Goal: Task Accomplishment & Management: Use online tool/utility

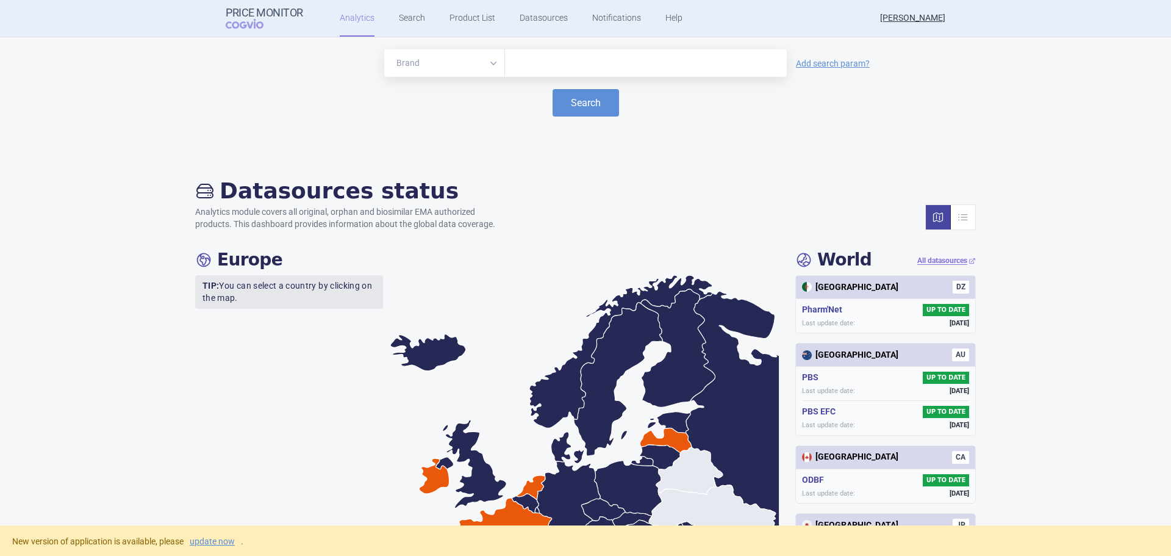
click at [611, 70] on input "text" at bounding box center [646, 63] width 270 height 16
type input "ledaga"
click at [602, 103] on button "Search" at bounding box center [586, 102] width 66 height 27
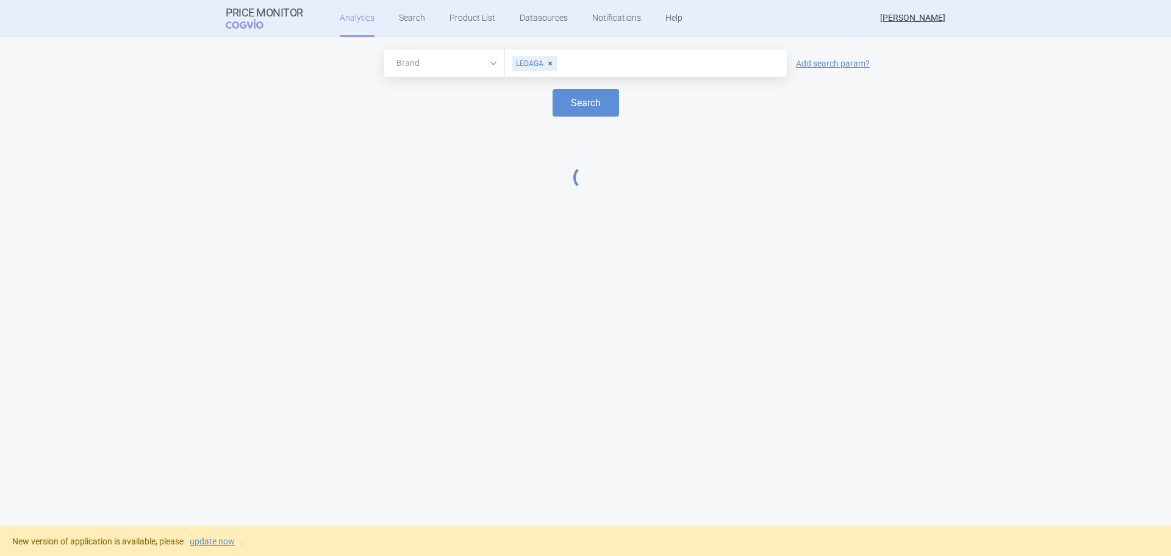
select select "EUR"
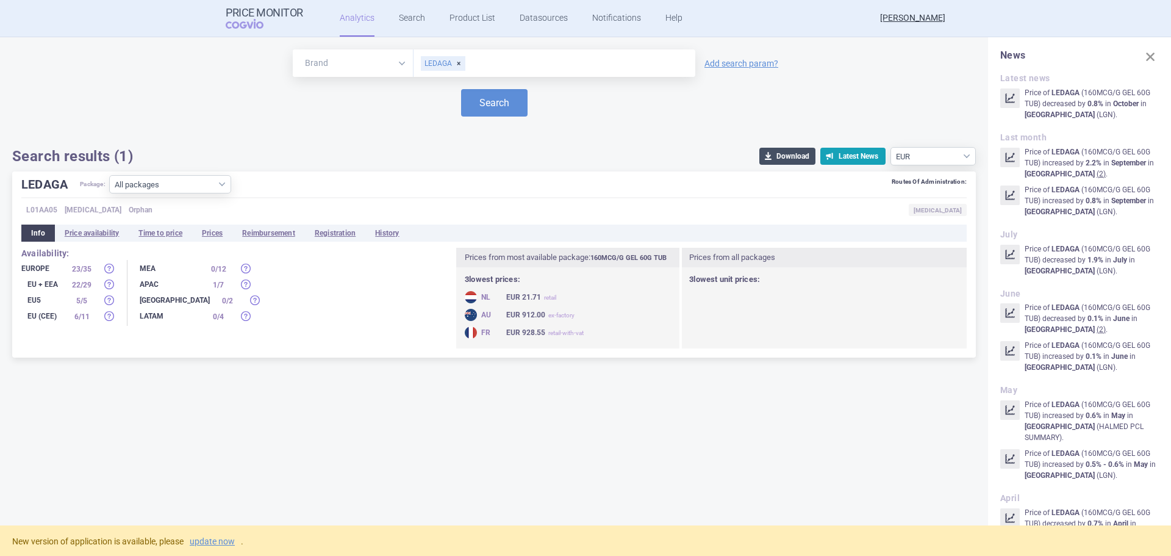
click at [782, 158] on button "download Download" at bounding box center [787, 156] width 56 height 17
click at [173, 184] on select "All packages 160MCG/G GEL 60G TUB ( 32 )" at bounding box center [170, 184] width 122 height 18
click at [290, 190] on div "LEDAGA Package: All packages 160MCG/G GEL 60G TUB ( 32 ) Routes Of Administrati…" at bounding box center [493, 186] width 945 height 23
click at [72, 231] on li "Price availability" at bounding box center [92, 232] width 74 height 17
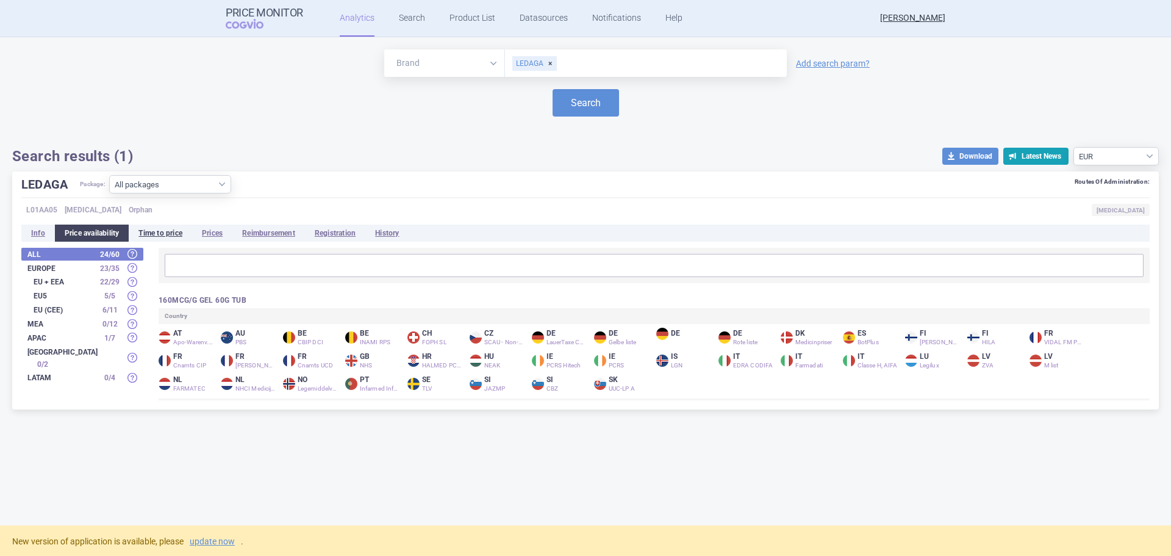
click at [162, 232] on li "Time to price" at bounding box center [160, 232] width 63 height 17
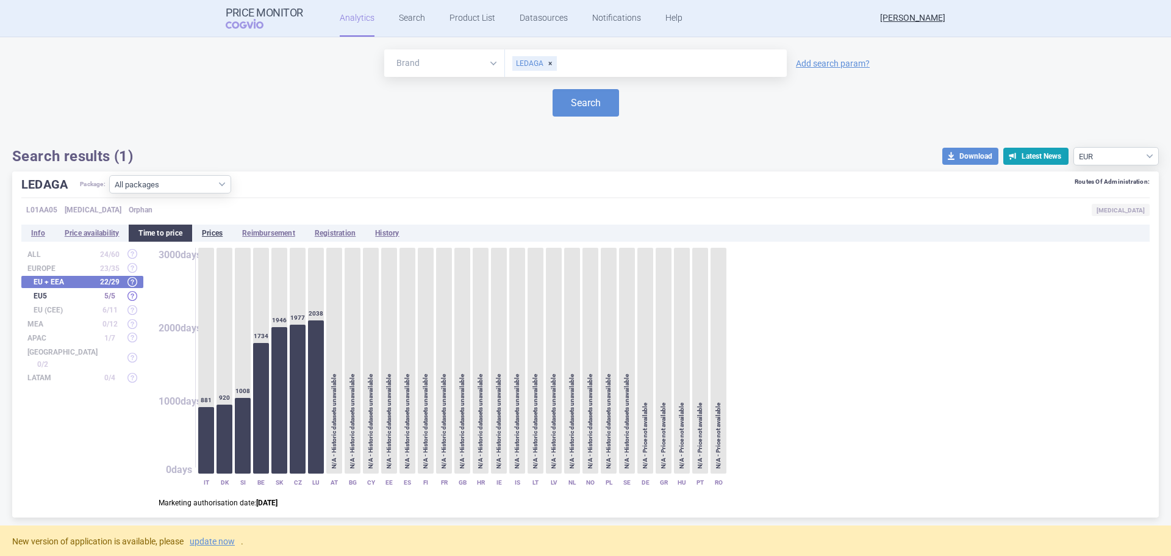
click at [229, 234] on li "Prices" at bounding box center [212, 232] width 40 height 17
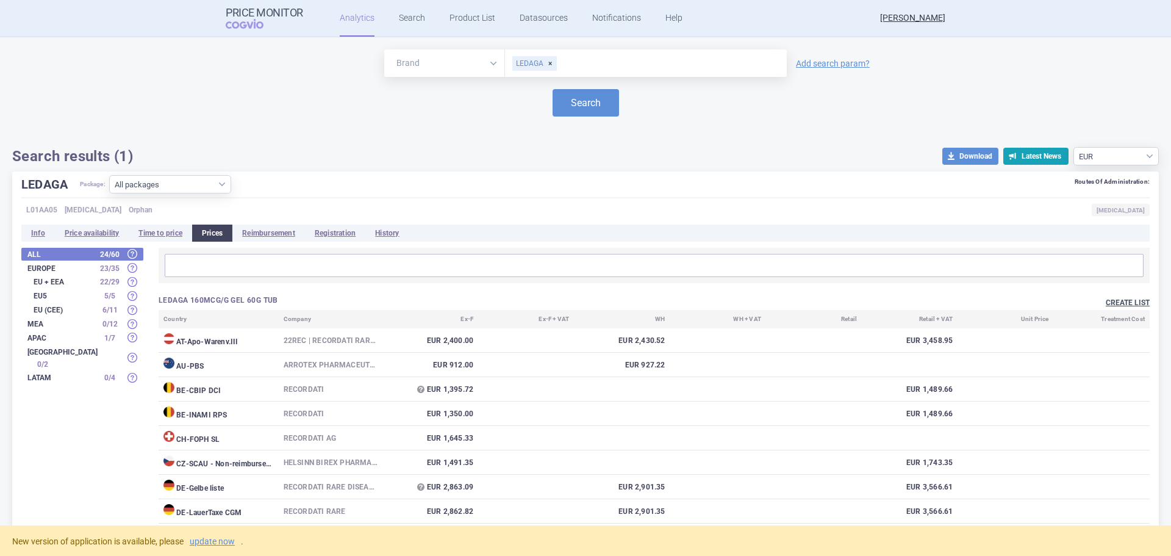
click at [1117, 299] on button "Create list" at bounding box center [1128, 303] width 44 height 10
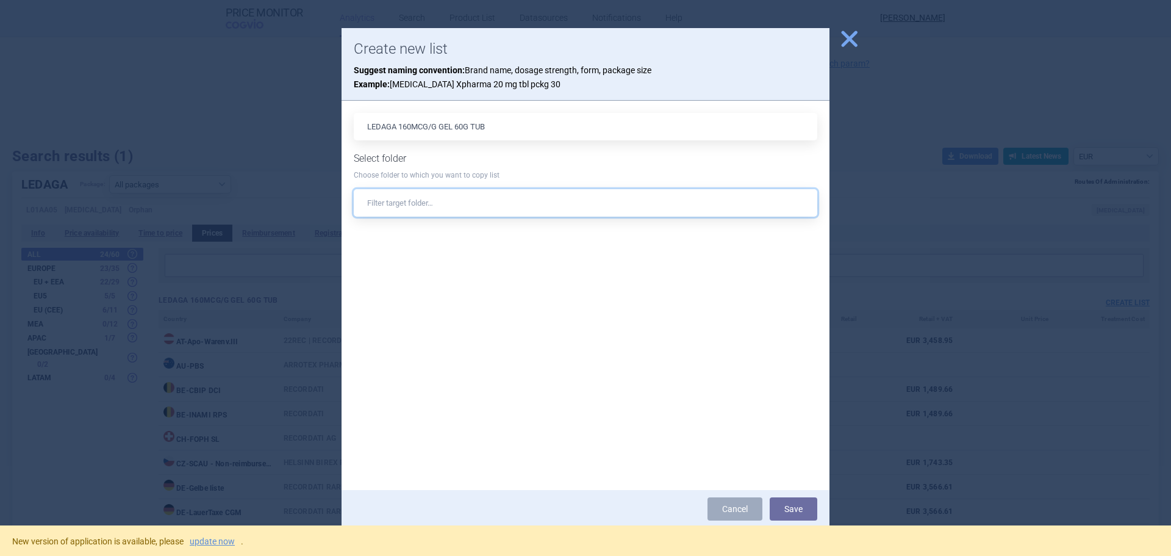
click at [444, 206] on input "text" at bounding box center [586, 202] width 464 height 27
click at [417, 202] on input "text" at bounding box center [586, 202] width 464 height 27
click at [858, 45] on span "close" at bounding box center [849, 38] width 21 height 21
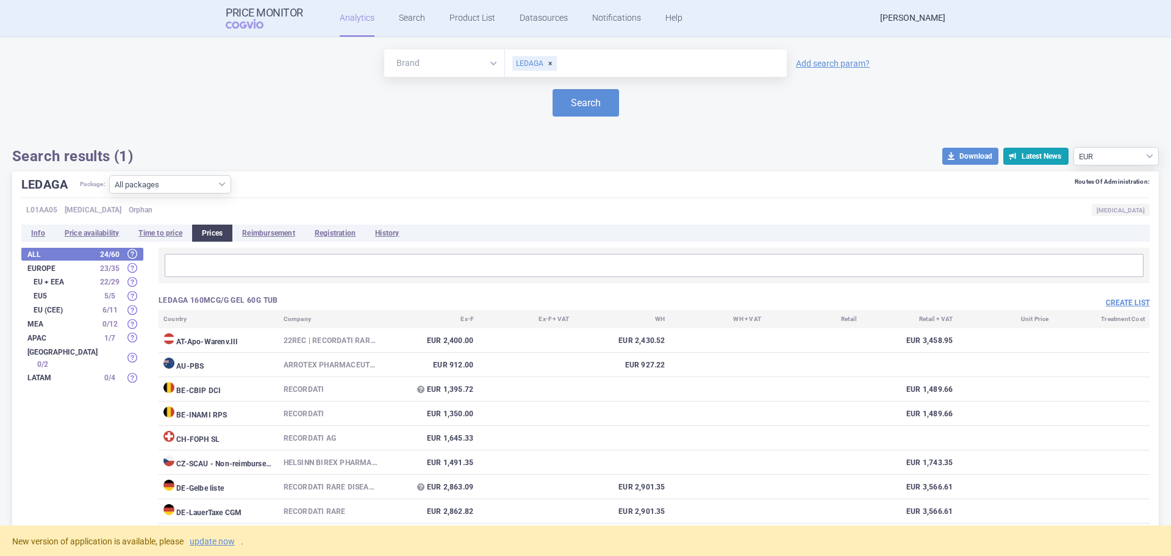
click at [897, 22] on link "[PERSON_NAME]" at bounding box center [912, 18] width 65 height 37
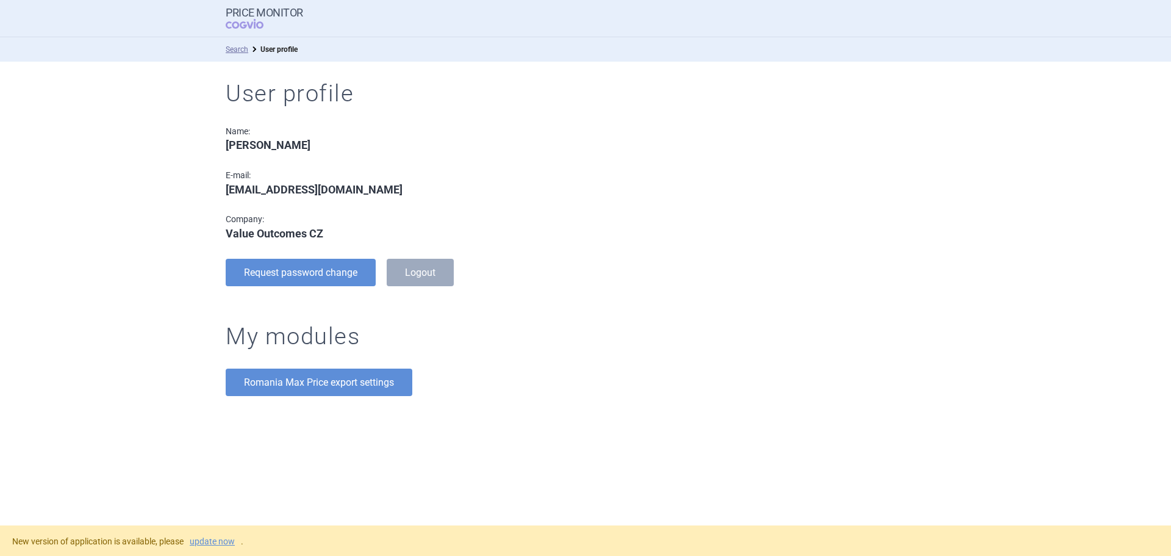
select select "EUR"
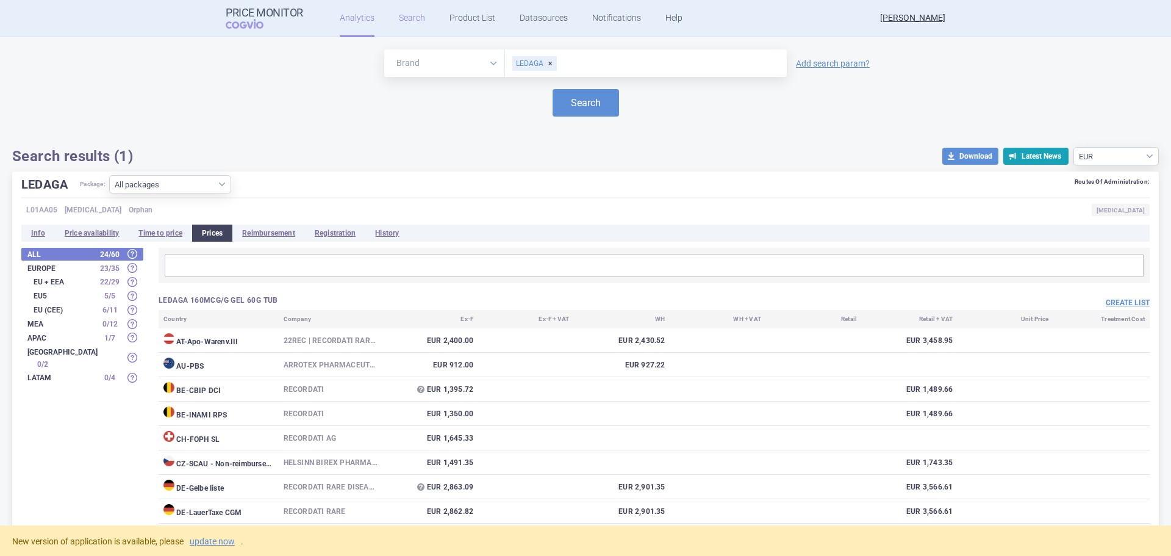
click at [399, 23] on link "Search" at bounding box center [412, 18] width 26 height 37
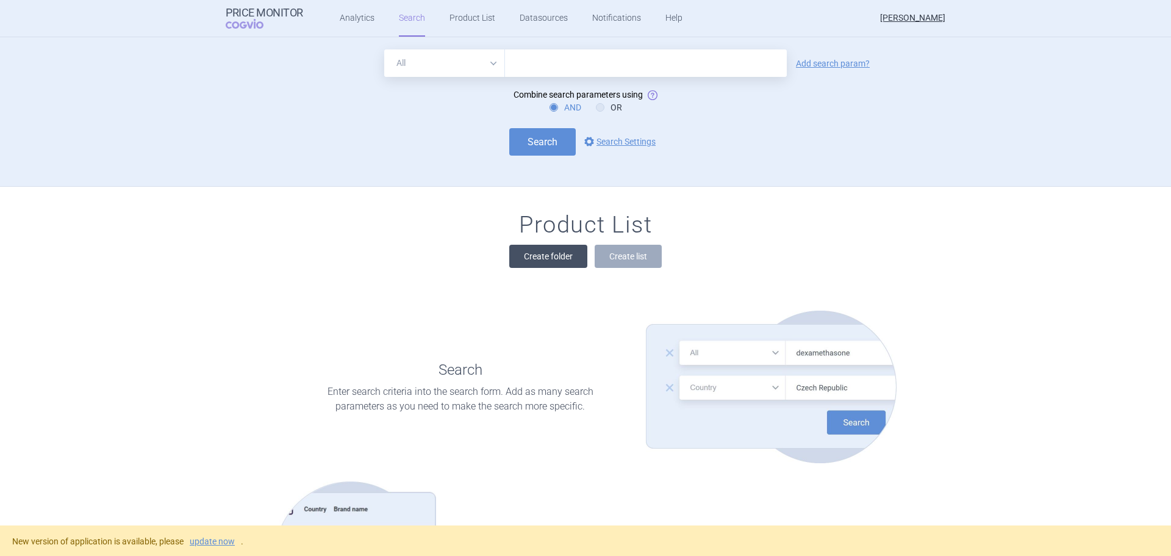
click at [548, 253] on button "Create folder" at bounding box center [548, 256] width 78 height 23
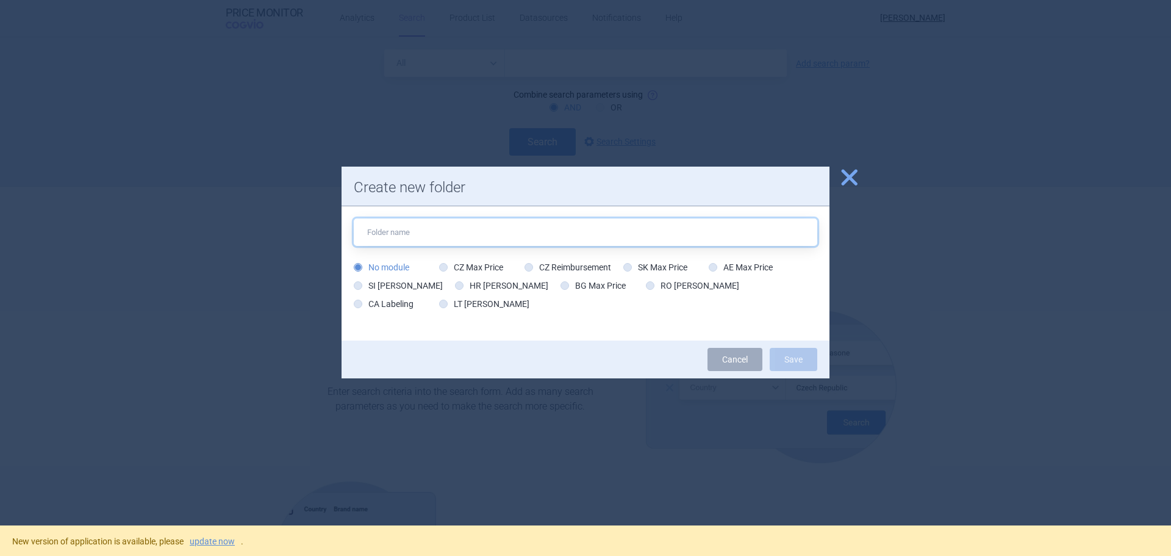
paste input "Helsinn Birex Pharmaceuticals"
type input "Helsinn Birex Pharmaceuticals"
click at [463, 270] on label "CZ Max Price" at bounding box center [471, 267] width 64 height 12
click at [452, 270] on input "CZ Max Price" at bounding box center [446, 268] width 12 height 12
radio input "true"
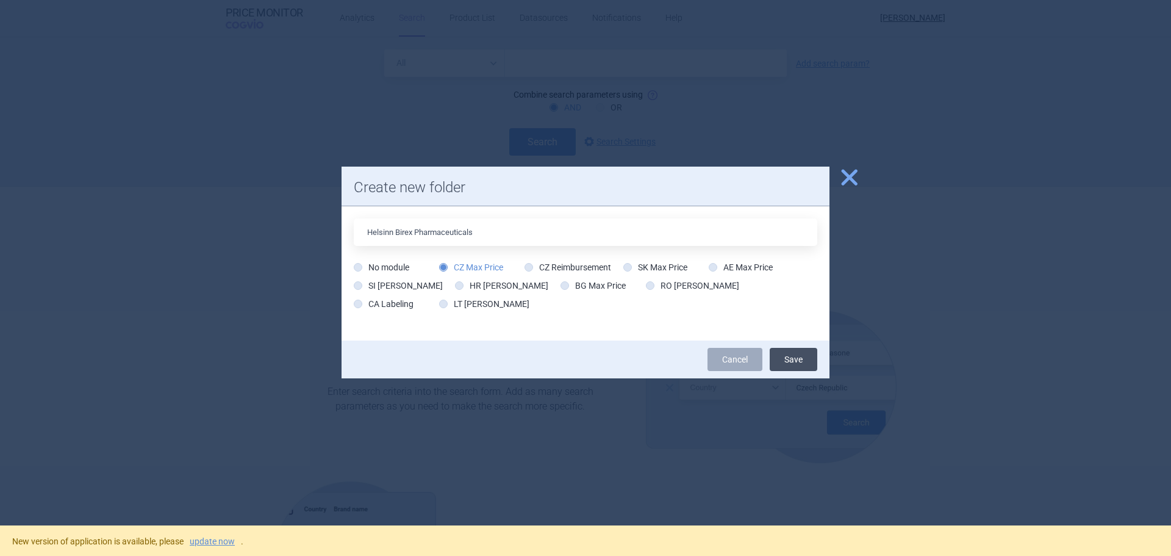
click at [786, 359] on button "Save" at bounding box center [794, 359] width 48 height 23
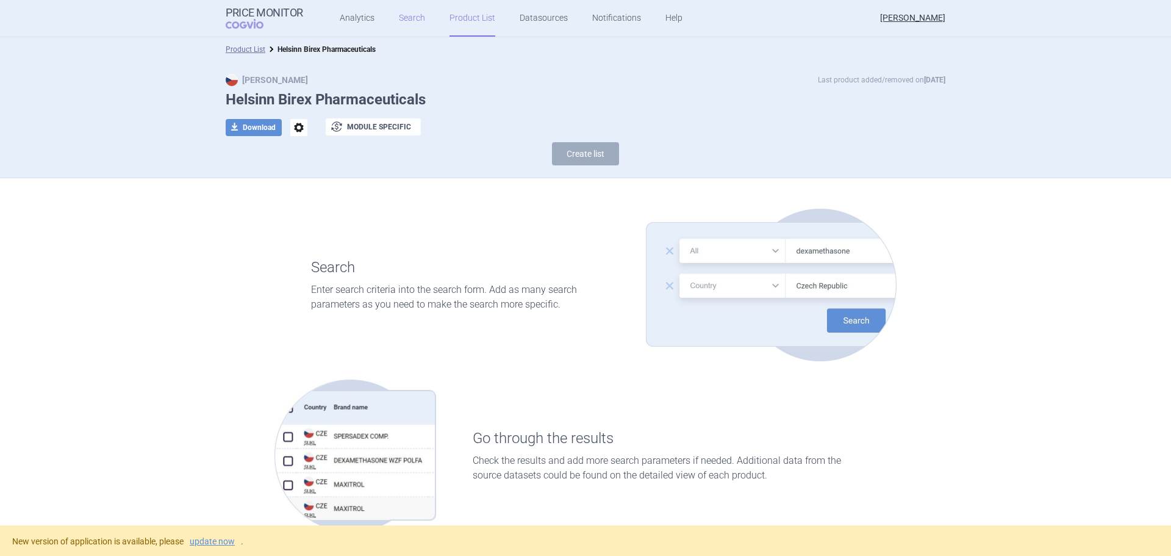
click at [411, 21] on link "Search" at bounding box center [412, 18] width 26 height 37
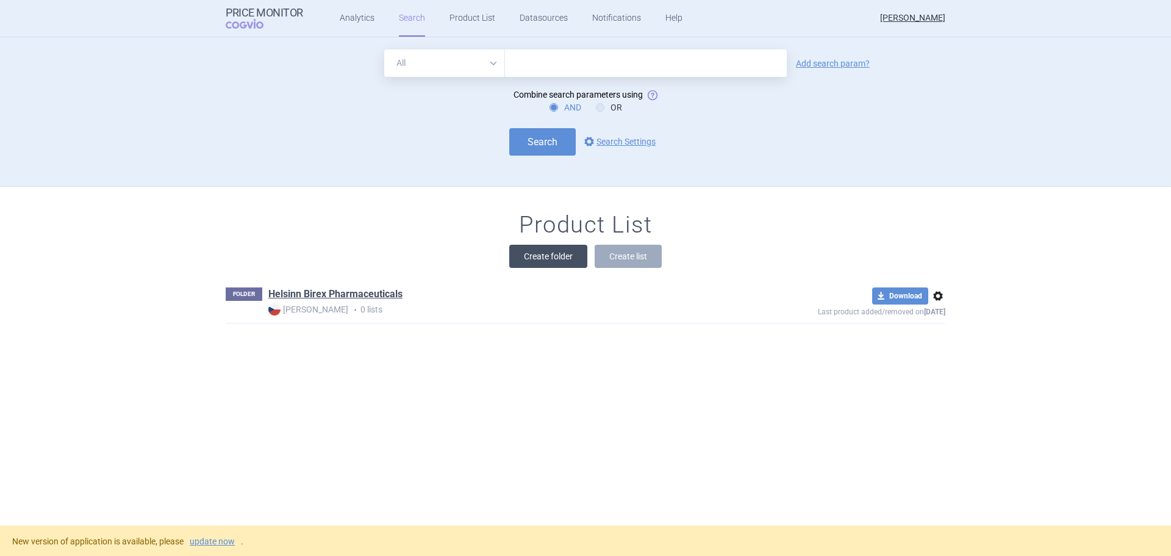
click at [542, 254] on button "Create folder" at bounding box center [548, 256] width 78 height 23
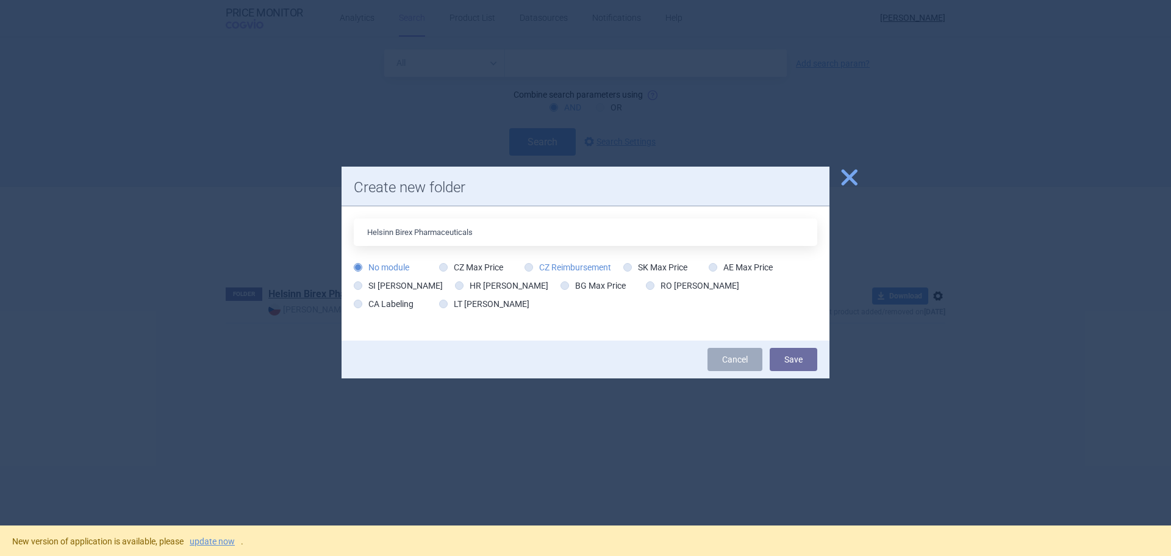
type input "Helsinn Birex Pharmaceuticals"
click at [530, 267] on icon at bounding box center [529, 267] width 9 height 9
click at [530, 267] on input "CZ Reimbursement" at bounding box center [531, 268] width 12 height 12
radio input "true"
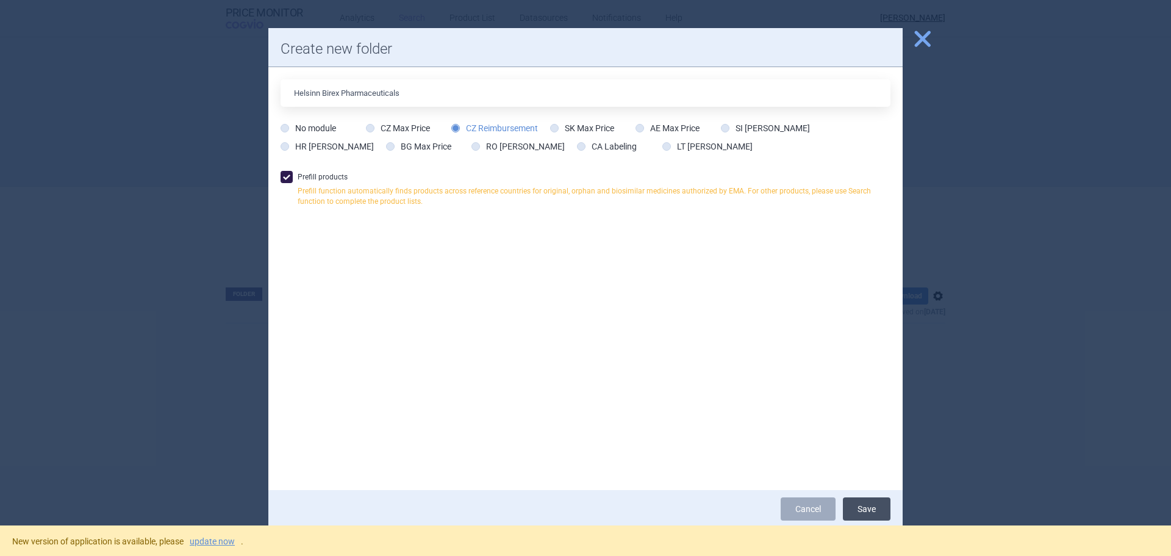
click at [859, 513] on button "Save" at bounding box center [867, 508] width 48 height 23
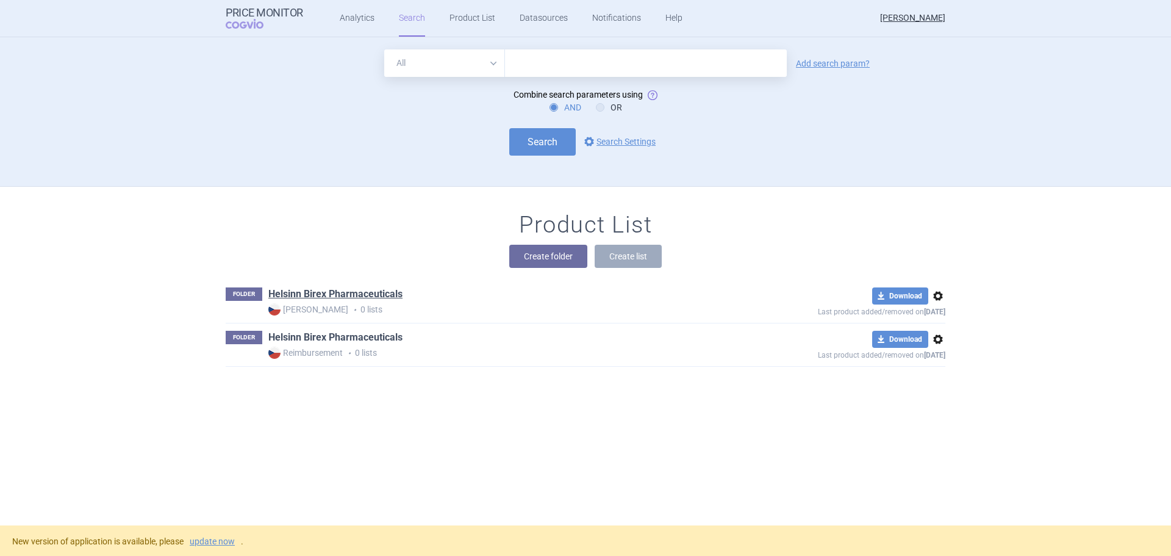
click at [351, 338] on link "Helsinn Birex Pharmaceuticals" at bounding box center [335, 337] width 134 height 13
click at [365, 21] on link "Analytics" at bounding box center [357, 18] width 35 height 37
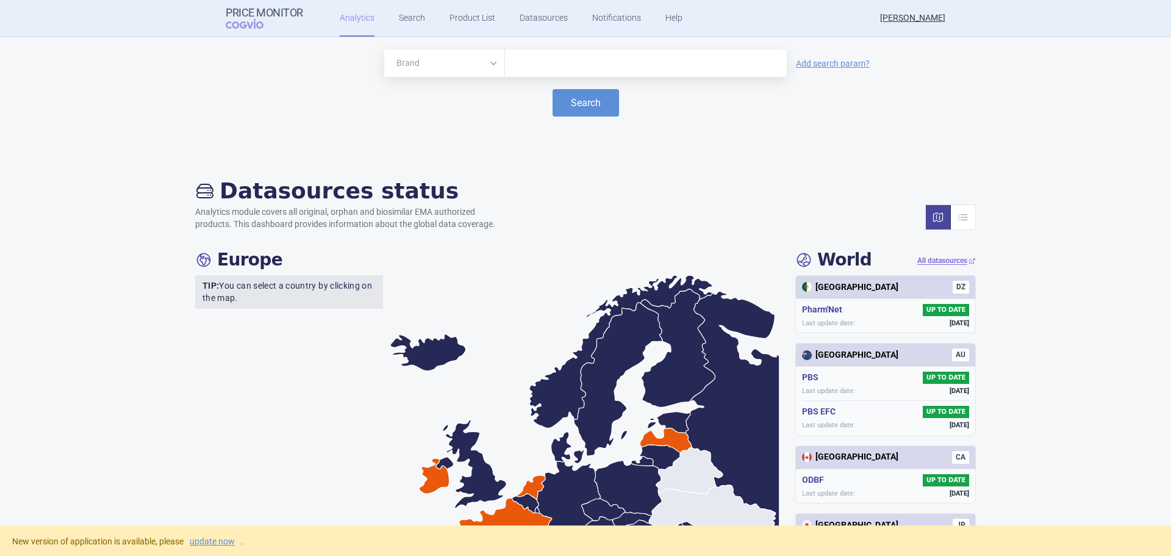
click at [557, 68] on input "text" at bounding box center [646, 63] width 270 height 16
type input "ledaga"
click at [598, 110] on button "Search" at bounding box center [586, 102] width 66 height 27
select select "EUR"
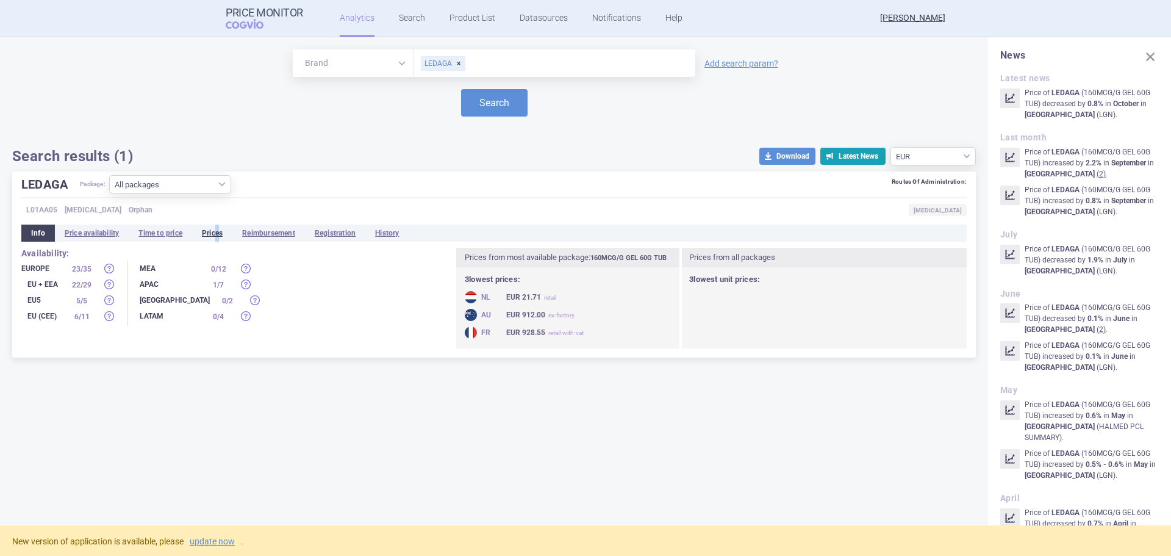
click at [220, 229] on li "Prices" at bounding box center [212, 232] width 40 height 17
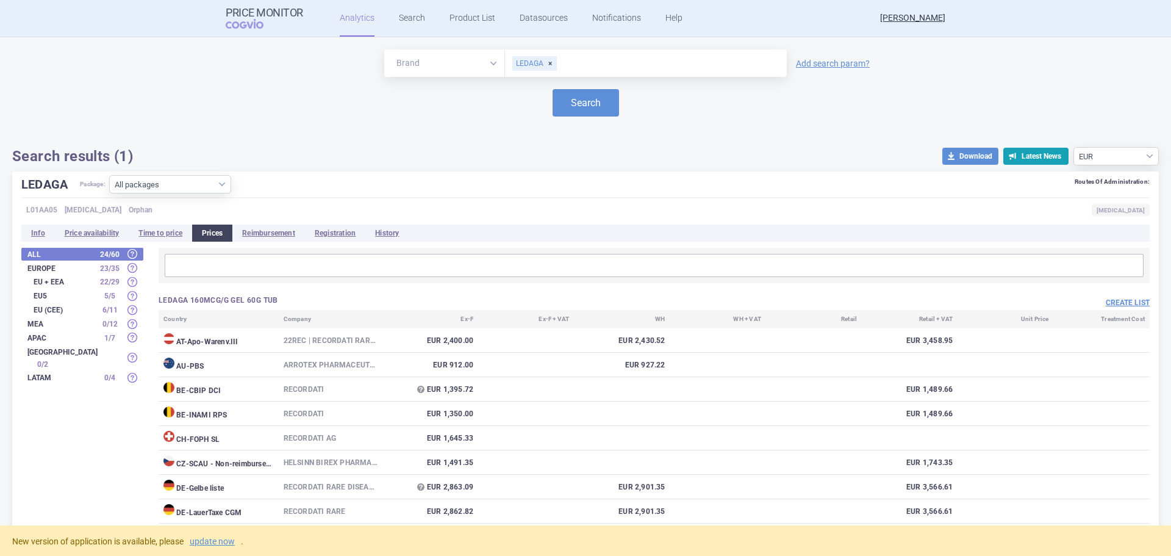
scroll to position [61, 0]
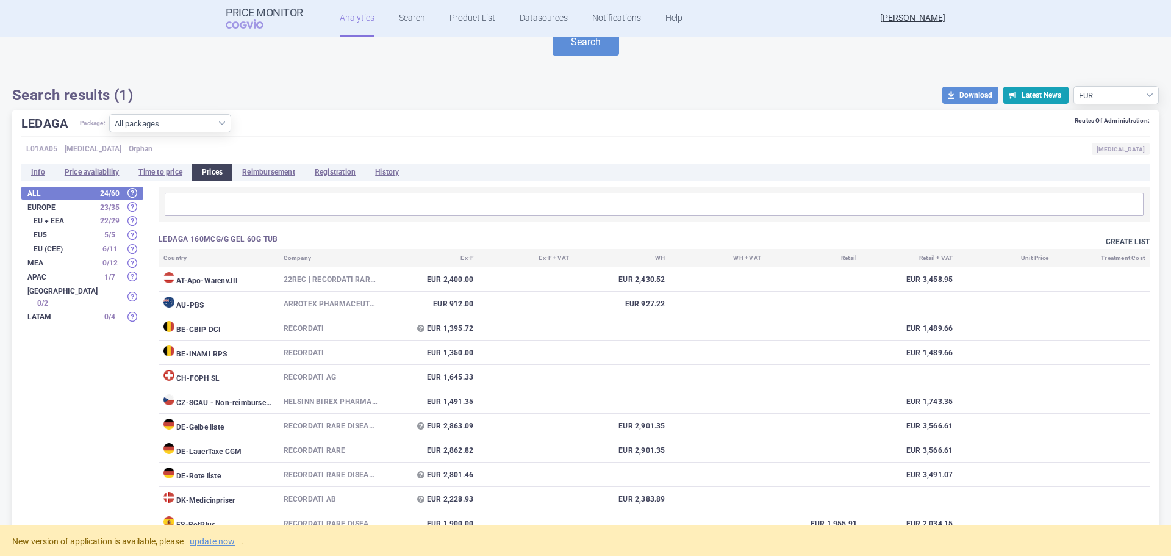
click at [1112, 242] on button "Create list" at bounding box center [1128, 242] width 44 height 10
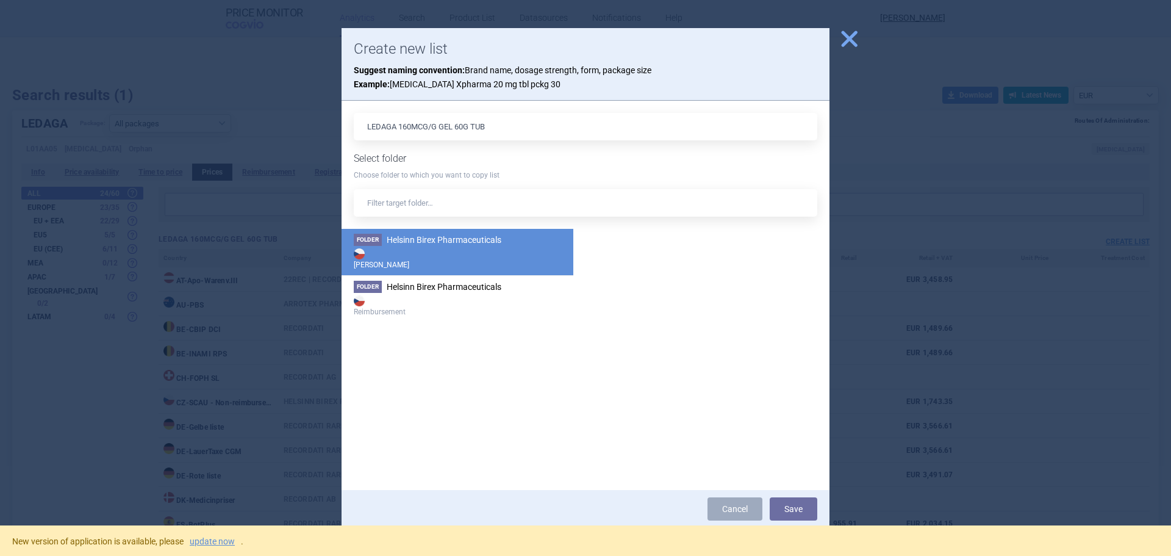
click at [485, 243] on span "Helsinn Birex Pharmaceuticals" at bounding box center [444, 240] width 115 height 10
click at [807, 503] on button "Save" at bounding box center [794, 508] width 48 height 23
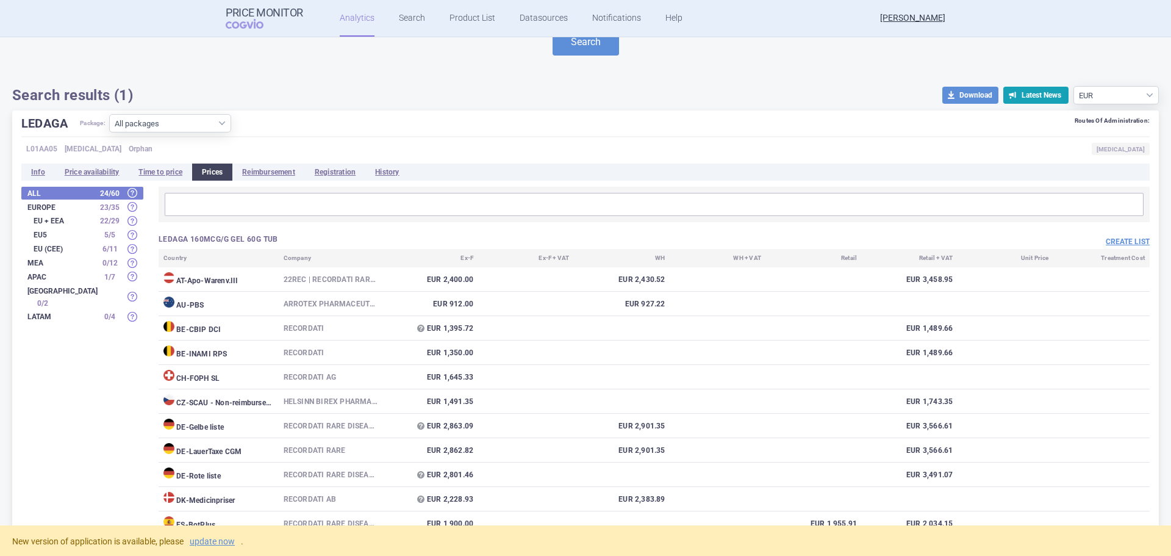
scroll to position [0, 0]
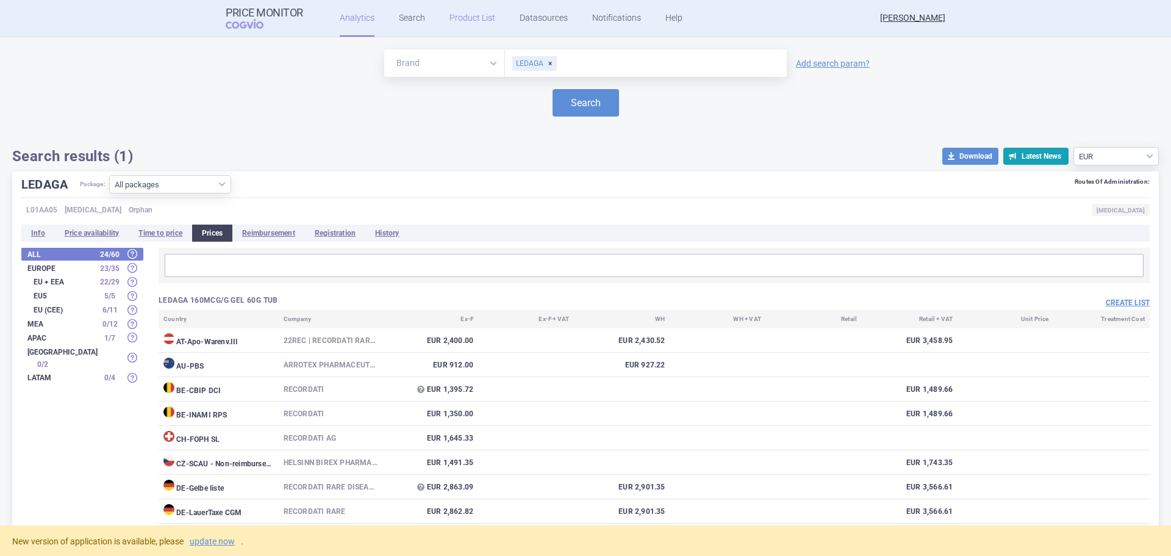
click at [456, 18] on link "Product List" at bounding box center [472, 18] width 46 height 37
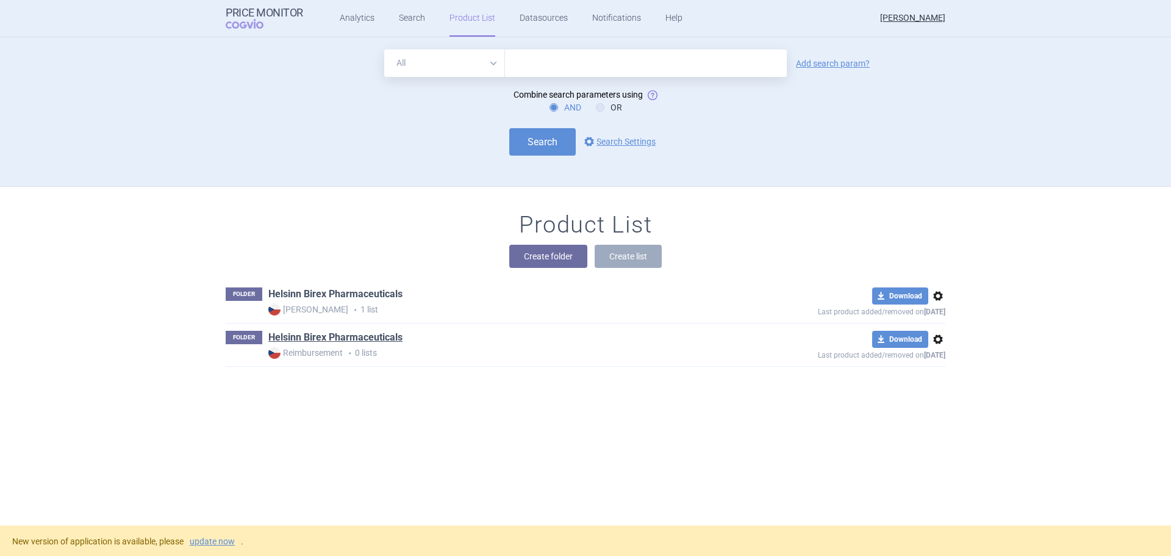
click at [357, 293] on link "Helsinn Birex Pharmaceuticals" at bounding box center [335, 293] width 134 height 13
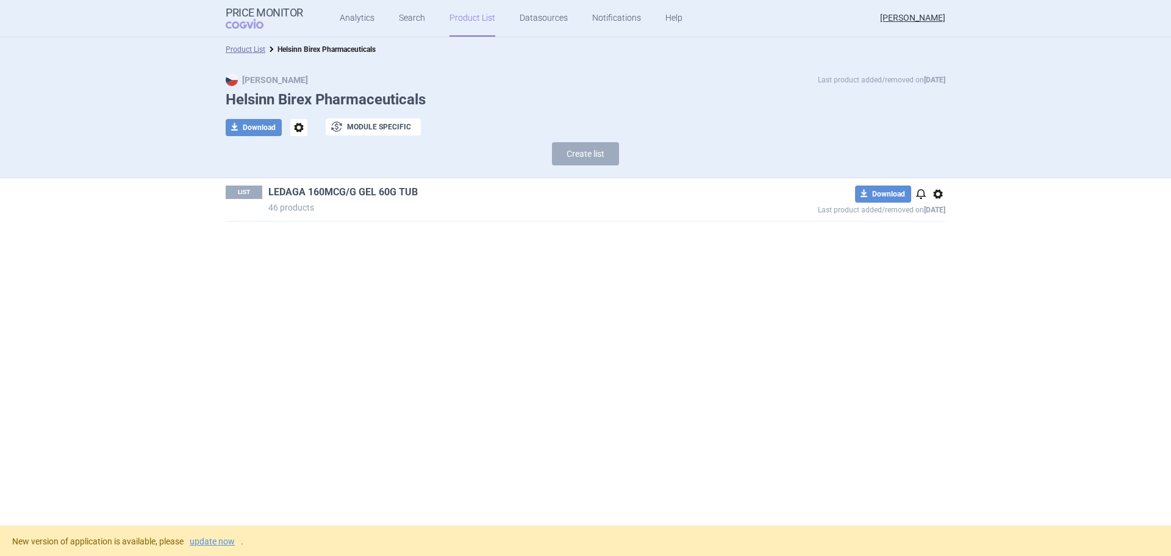
click at [338, 192] on link "LEDAGA 160MCG/G GEL 60G TUB" at bounding box center [342, 191] width 149 height 13
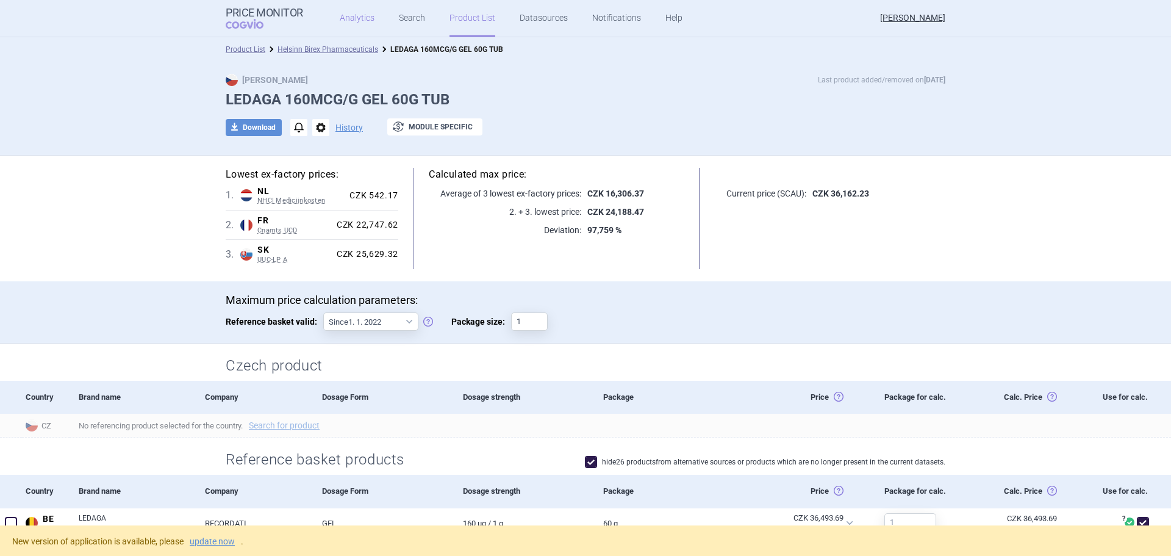
click at [360, 16] on link "Analytics" at bounding box center [357, 18] width 35 height 37
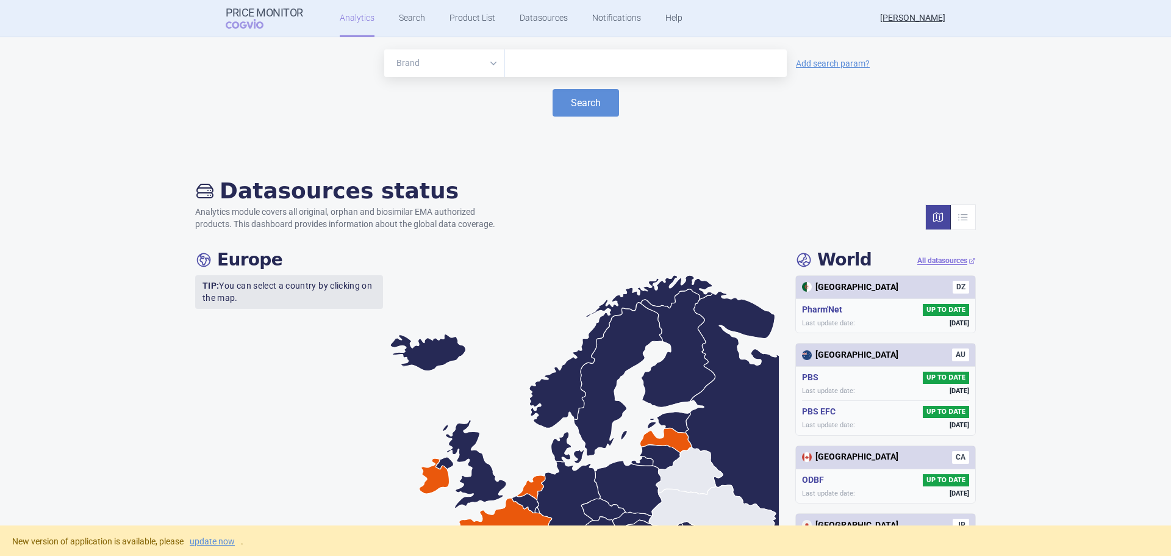
click at [550, 63] on input "text" at bounding box center [646, 63] width 270 height 16
type input "ledaga"
click at [587, 104] on button "Search" at bounding box center [586, 102] width 66 height 27
select select "EUR"
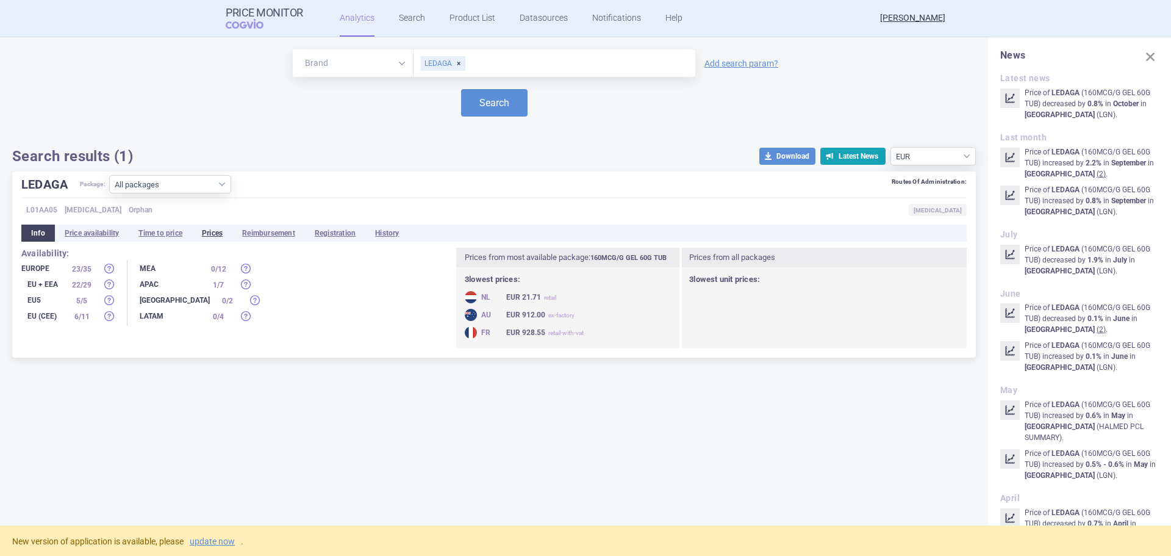
click at [221, 229] on li "Prices" at bounding box center [212, 232] width 40 height 17
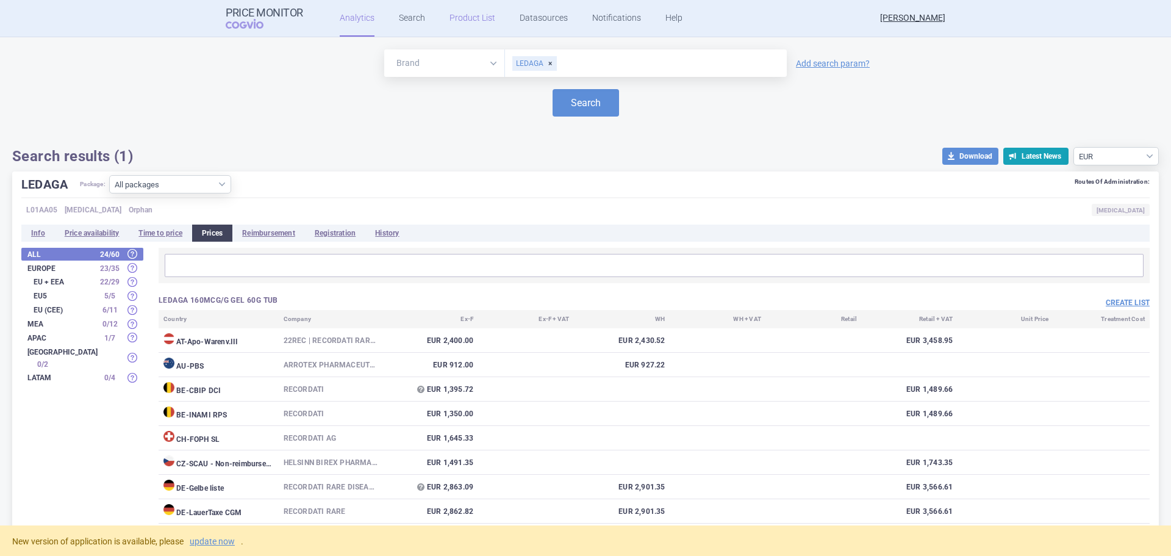
click at [469, 20] on link "Product List" at bounding box center [472, 18] width 46 height 37
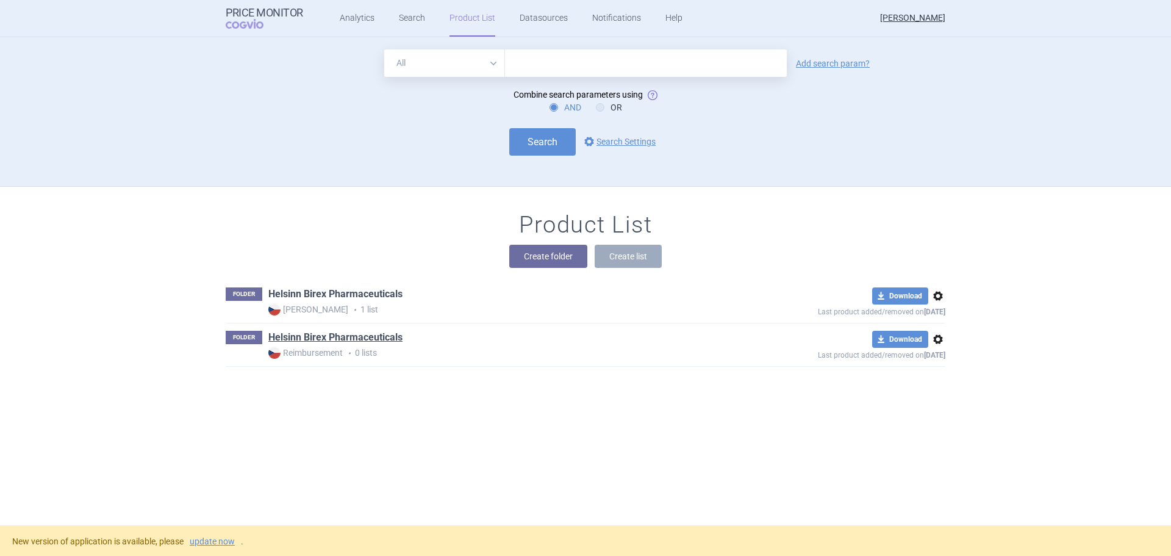
click at [357, 295] on link "Helsinn Birex Pharmaceuticals" at bounding box center [335, 293] width 134 height 13
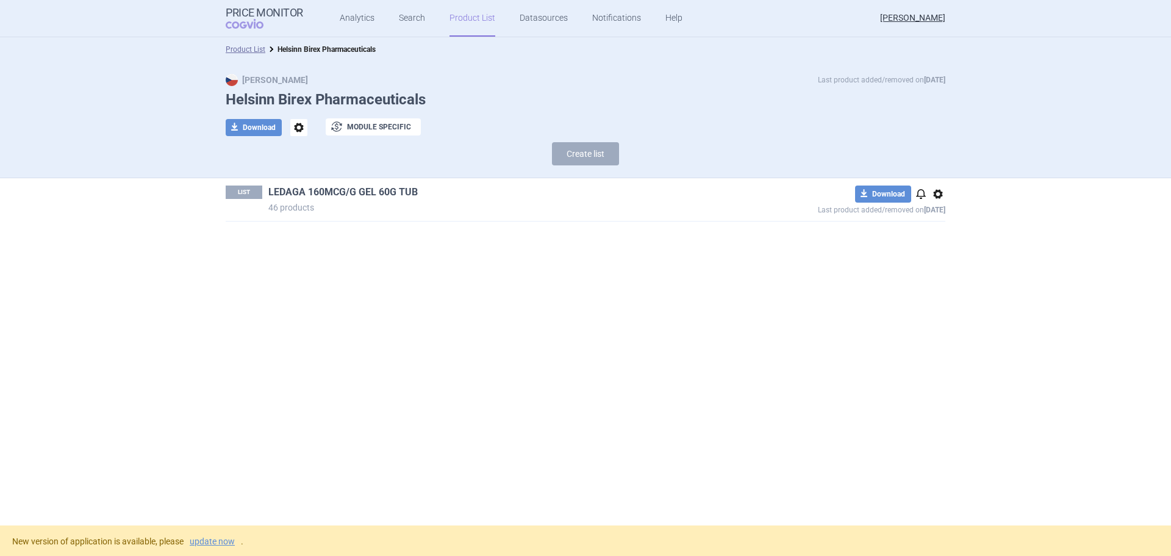
click at [363, 186] on link "LEDAGA 160MCG/G GEL 60G TUB" at bounding box center [342, 191] width 149 height 13
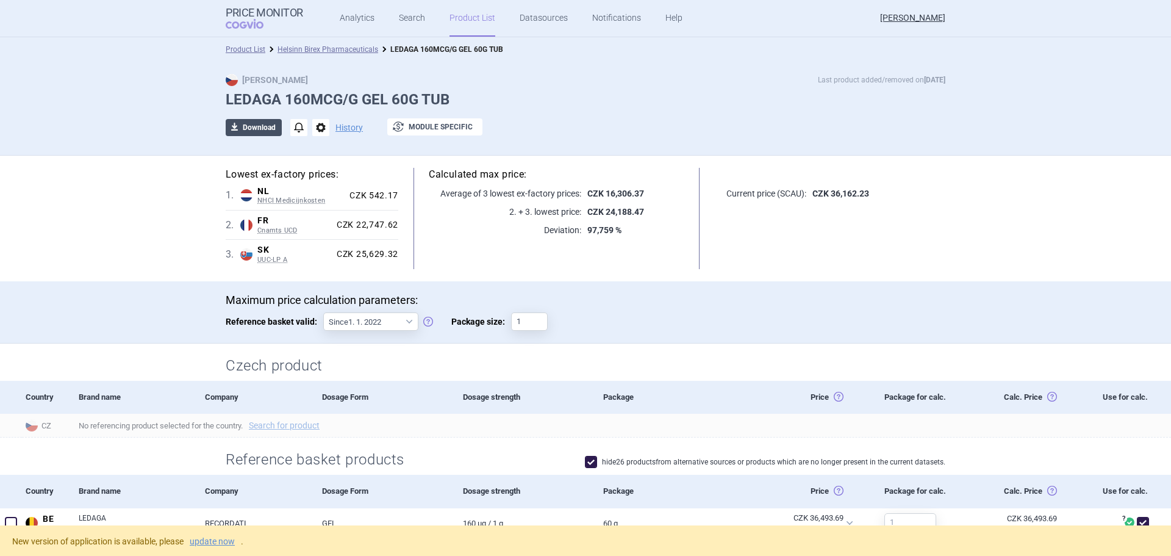
click at [254, 123] on button "download Download" at bounding box center [254, 127] width 56 height 17
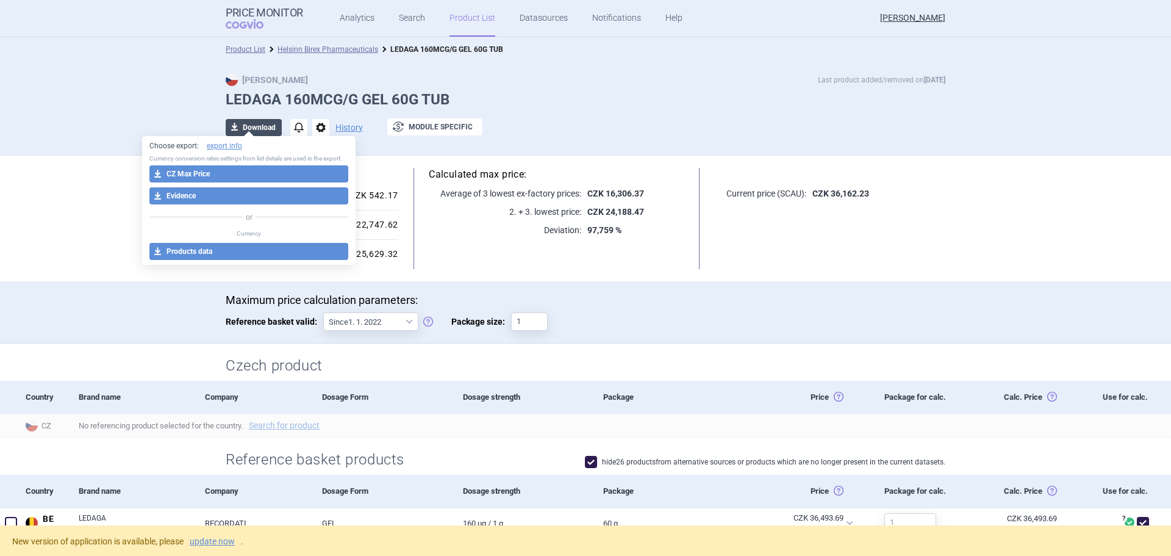
select select "EUR"
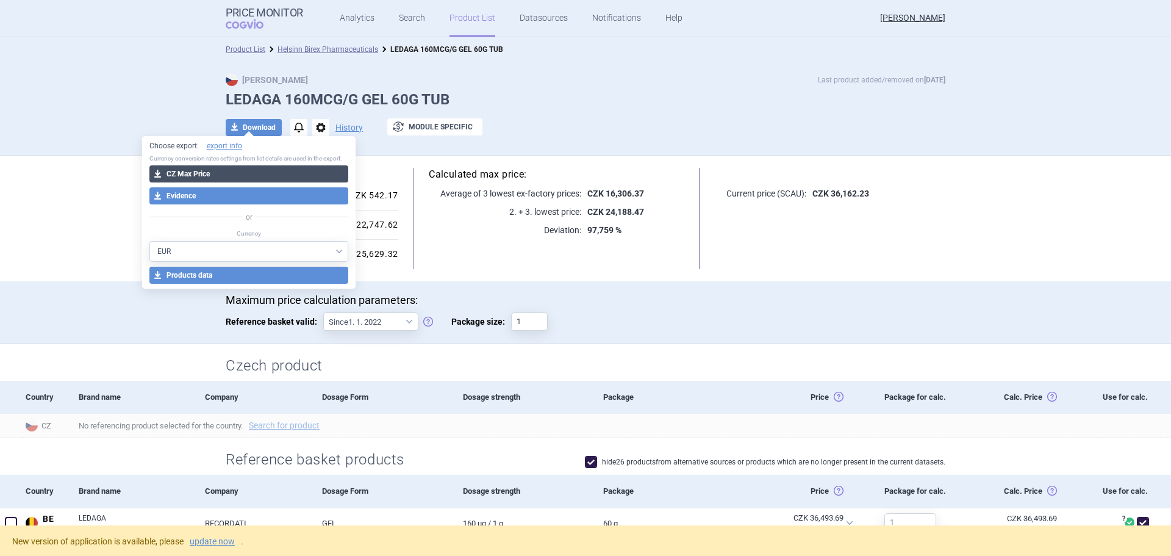
click at [243, 172] on button "download CZ Max Price" at bounding box center [248, 173] width 199 height 17
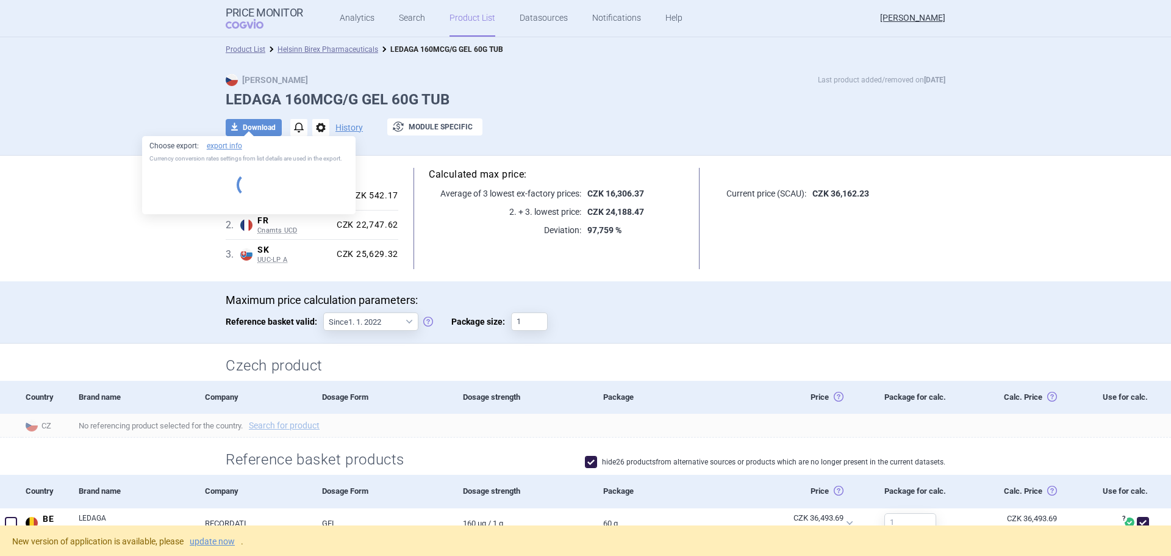
select select "EUR"
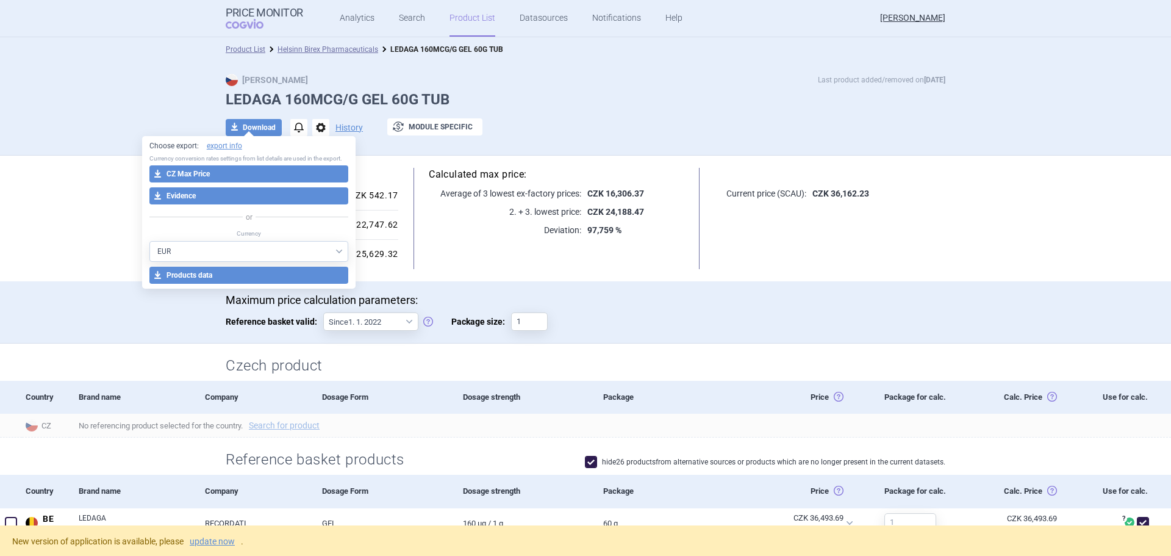
click at [679, 301] on p "Maximum price calculation parameters:" at bounding box center [586, 299] width 720 height 13
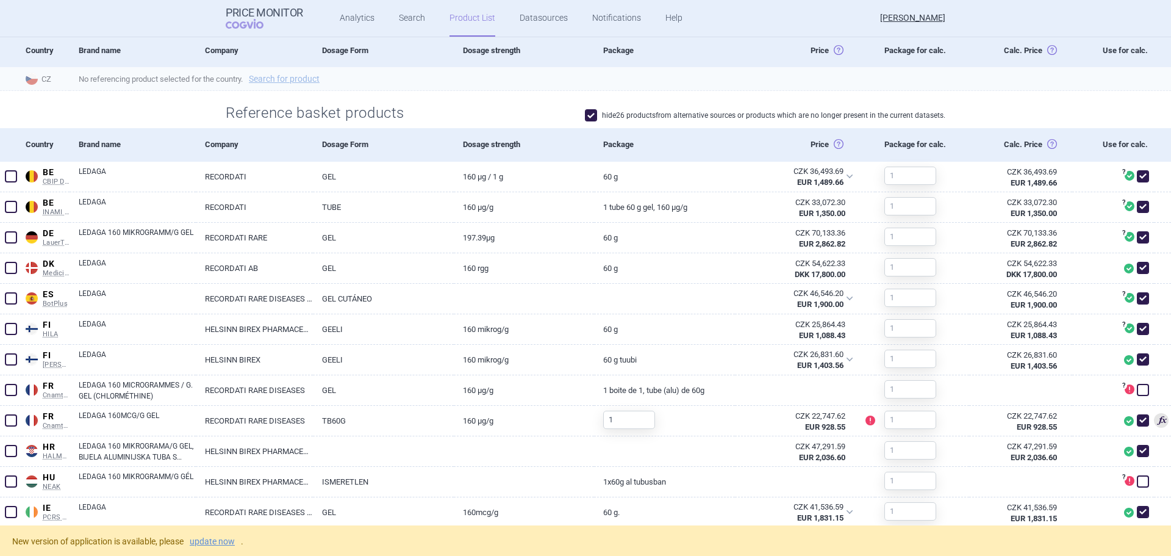
scroll to position [366, 0]
